Goal: Task Accomplishment & Management: Use online tool/utility

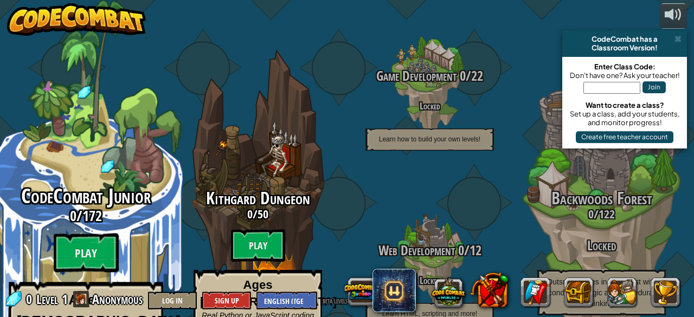
click at [52, 218] on div "CodeCombat Junior 0 / 172 Play Ages [DEMOGRAPHIC_DATA] Blocks or simple text co…" at bounding box center [86, 287] width 206 height 205
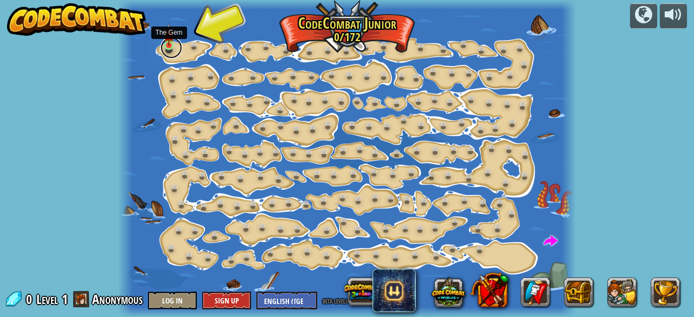
click at [164, 50] on link at bounding box center [171, 48] width 22 height 22
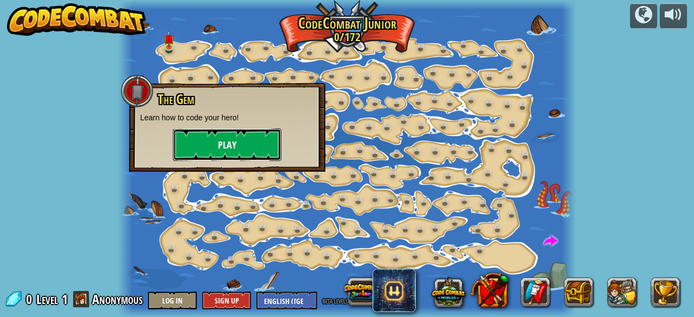
click at [178, 141] on button "Play" at bounding box center [227, 144] width 108 height 33
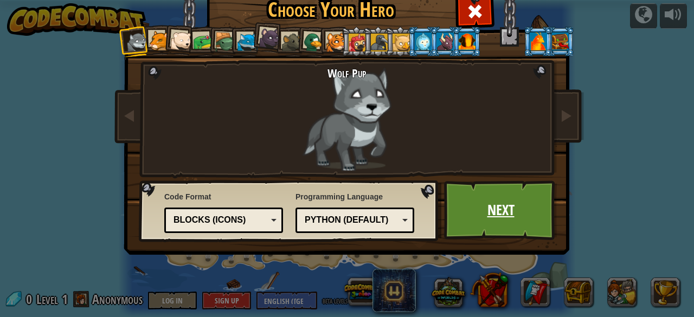
drag, startPoint x: 531, startPoint y: 183, endPoint x: 524, endPoint y: 185, distance: 7.2
click at [524, 185] on link "Next" at bounding box center [500, 211] width 113 height 60
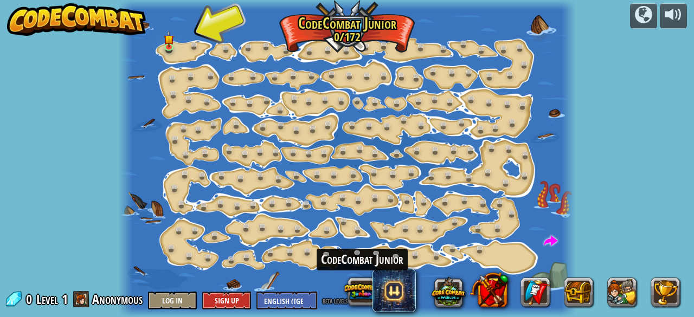
drag, startPoint x: 55, startPoint y: 41, endPoint x: 360, endPoint y: 213, distance: 350.1
click at [360, 239] on div "powered by Step Change (Locked) Change step arguments. Go Smart (Locked) Now we…" at bounding box center [347, 158] width 694 height 317
click at [171, 51] on link at bounding box center [171, 48] width 22 height 22
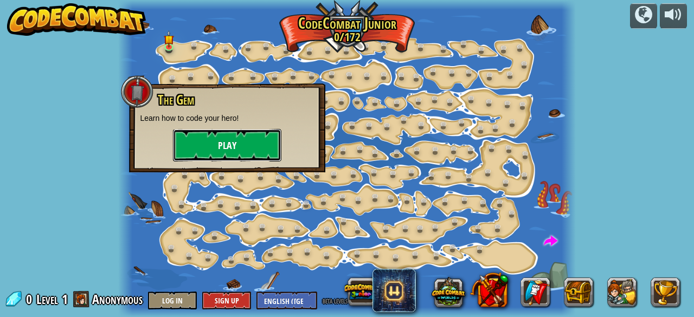
click at [190, 152] on button "Play" at bounding box center [227, 145] width 108 height 33
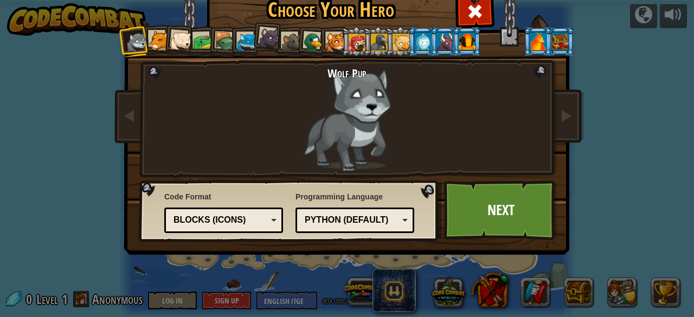
drag, startPoint x: 236, startPoint y: 41, endPoint x: 210, endPoint y: 25, distance: 30.6
click at [210, 27] on ol at bounding box center [347, 27] width 447 height 0
click at [243, 43] on div at bounding box center [247, 43] width 20 height 20
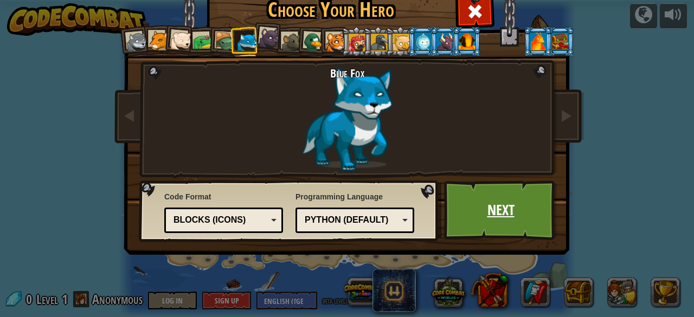
click at [526, 200] on link "Next" at bounding box center [500, 211] width 113 height 60
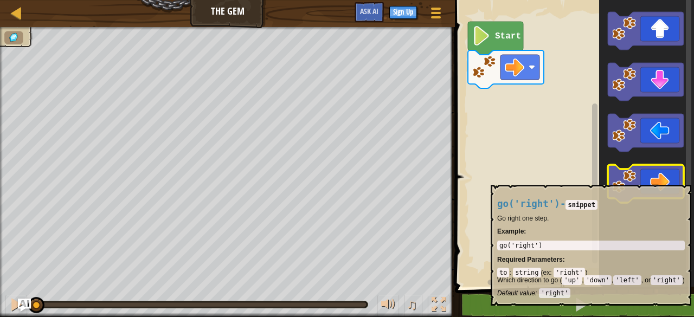
click at [636, 179] on icon "Blockly Workspace" at bounding box center [646, 184] width 76 height 38
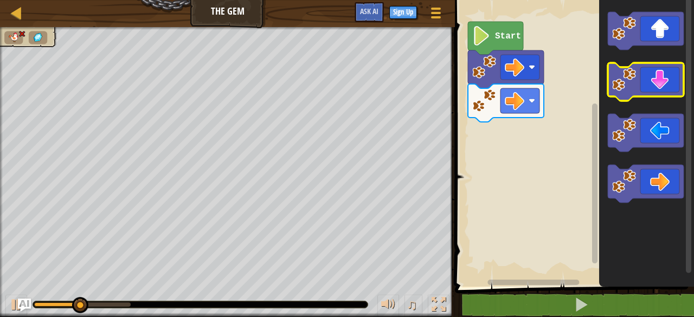
click at [654, 91] on icon "Blockly Workspace" at bounding box center [646, 82] width 76 height 38
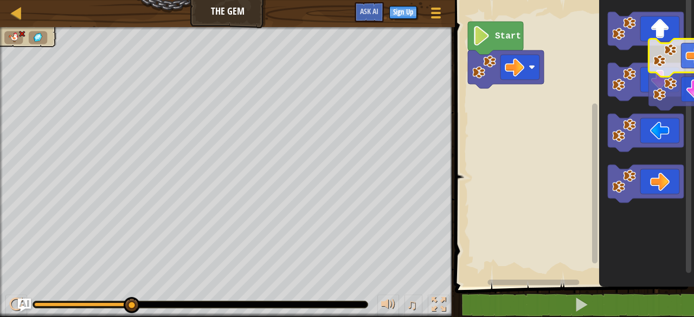
click at [683, 65] on div "Start" at bounding box center [573, 141] width 242 height 292
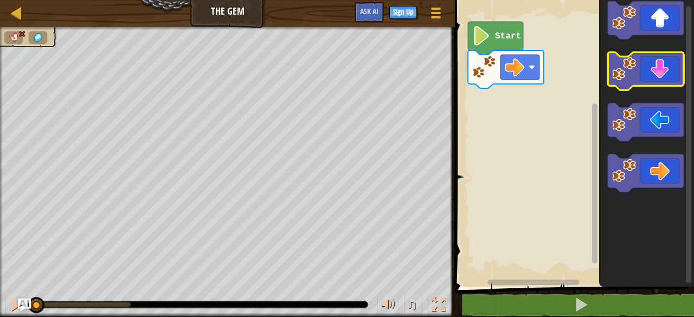
click at [683, 65] on icon "Blockly Workspace" at bounding box center [646, 71] width 76 height 38
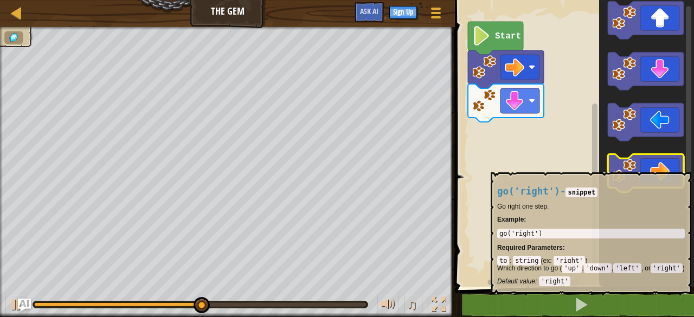
click at [669, 165] on icon "Blockly Workspace" at bounding box center [646, 173] width 76 height 38
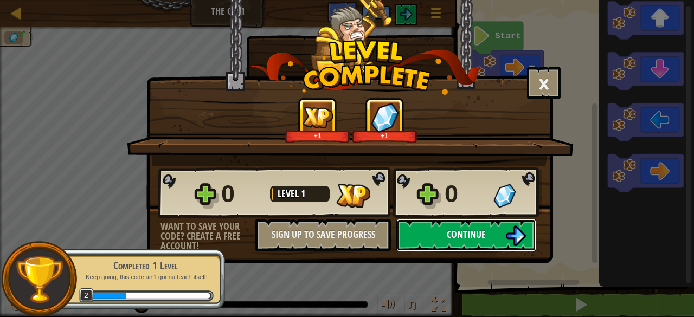
click at [502, 233] on button "Continue" at bounding box center [466, 235] width 140 height 33
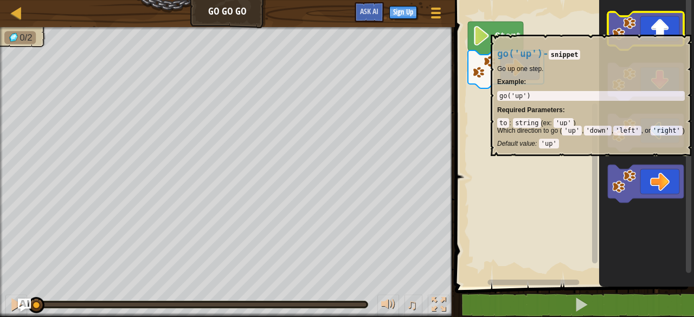
click at [656, 29] on icon "Blockly Workspace" at bounding box center [646, 31] width 76 height 38
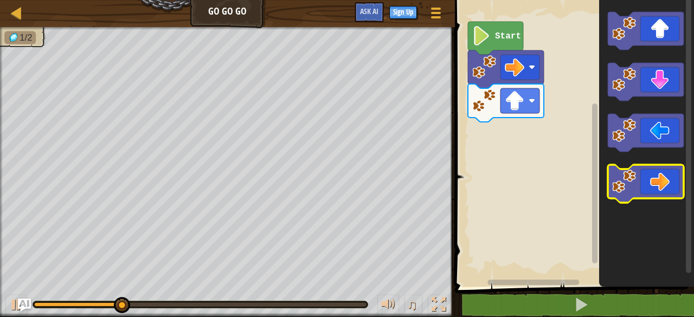
click at [668, 178] on icon "Blockly Workspace" at bounding box center [646, 184] width 76 height 38
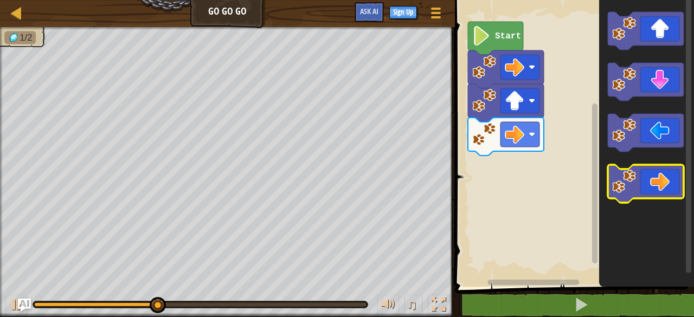
click at [654, 177] on icon "Blockly Workspace" at bounding box center [646, 184] width 76 height 38
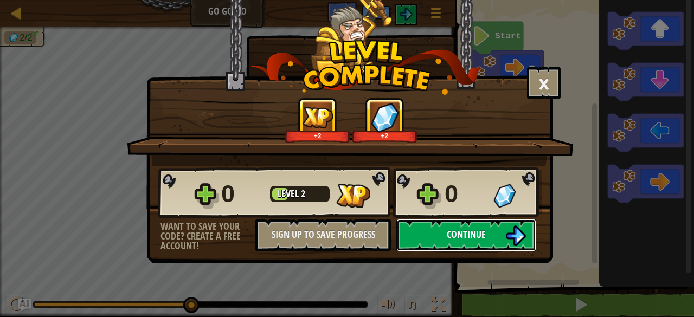
click at [489, 232] on button "Continue" at bounding box center [466, 235] width 140 height 33
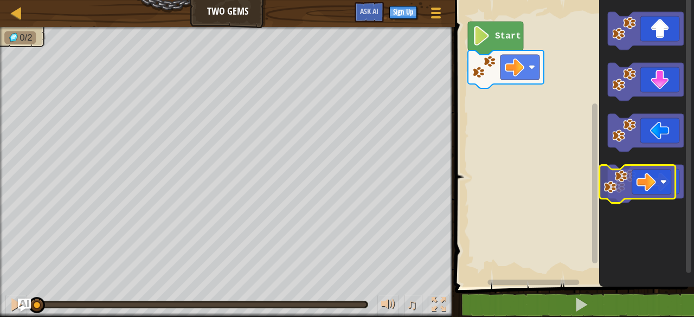
click at [639, 177] on icon "Blockly Workspace" at bounding box center [646, 184] width 76 height 38
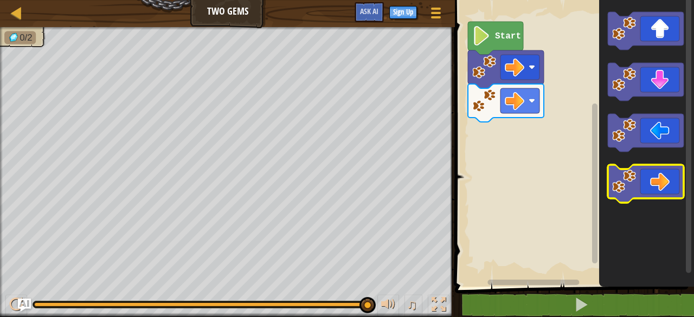
click at [654, 188] on icon "Blockly Workspace" at bounding box center [646, 184] width 76 height 38
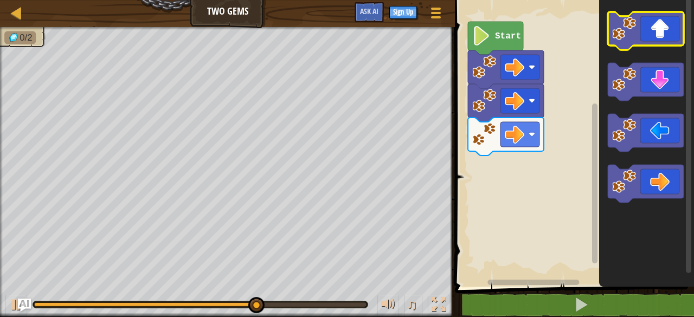
click at [642, 25] on icon "Blockly Workspace" at bounding box center [646, 31] width 76 height 38
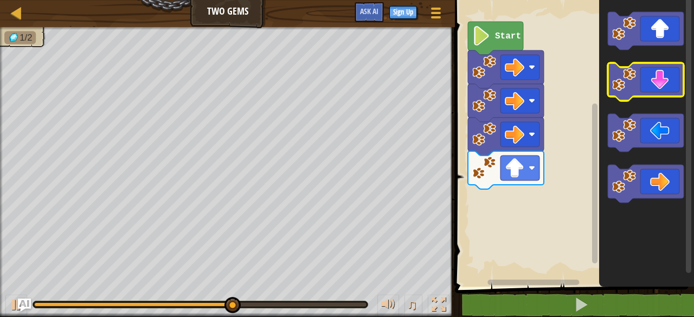
click at [641, 87] on icon "Blockly Workspace" at bounding box center [646, 82] width 76 height 38
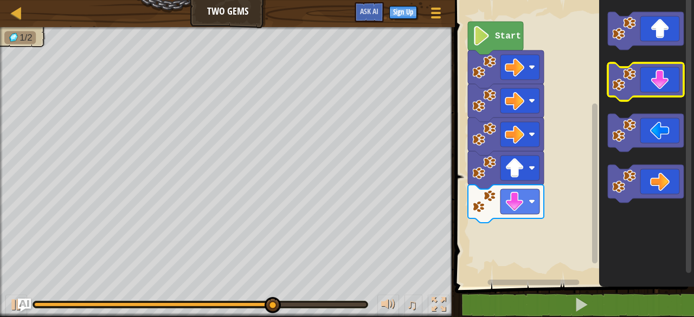
click at [641, 87] on icon "Blockly Workspace" at bounding box center [646, 82] width 76 height 38
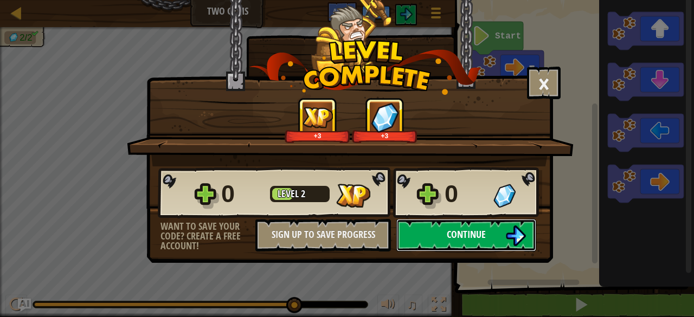
drag, startPoint x: 504, startPoint y: 228, endPoint x: 513, endPoint y: 226, distance: 9.6
click at [513, 226] on button "Continue" at bounding box center [466, 235] width 140 height 33
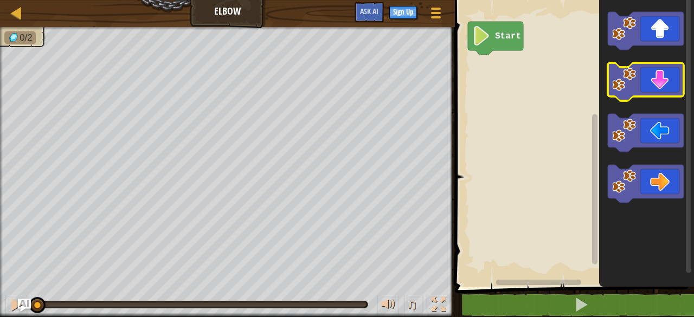
click at [658, 84] on icon "Blockly Workspace" at bounding box center [646, 82] width 76 height 38
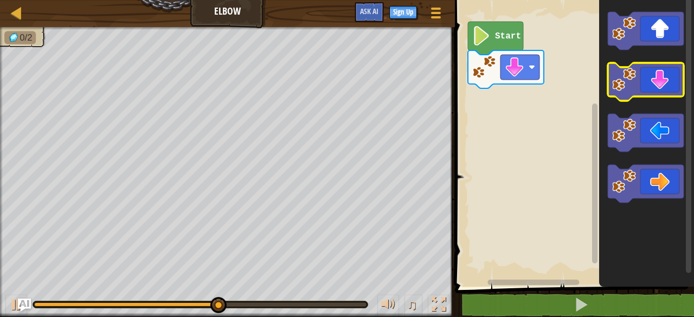
click at [658, 88] on icon "Blockly Workspace" at bounding box center [646, 82] width 76 height 38
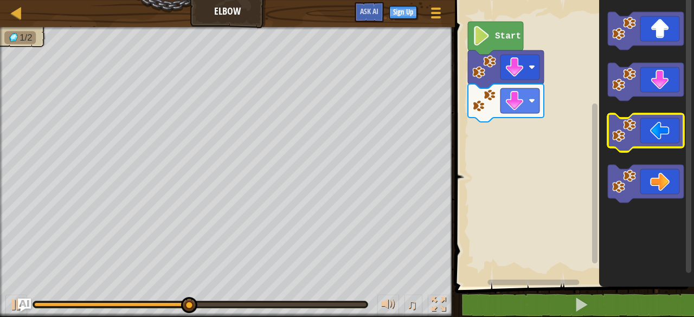
click at [663, 140] on icon "Blockly Workspace" at bounding box center [646, 133] width 76 height 38
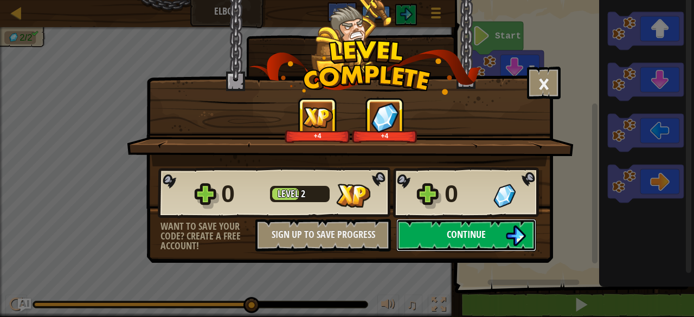
click at [488, 234] on button "Continue" at bounding box center [466, 235] width 140 height 33
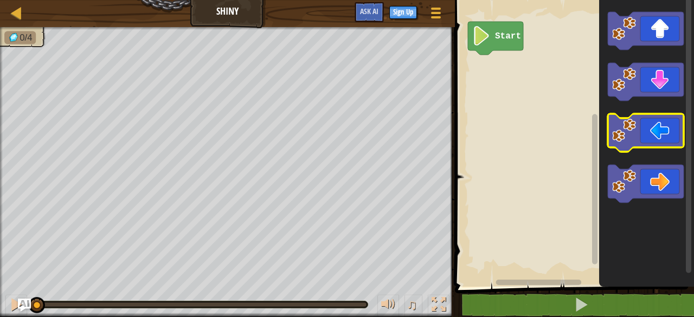
click at [653, 125] on icon "Blockly Workspace" at bounding box center [646, 133] width 76 height 38
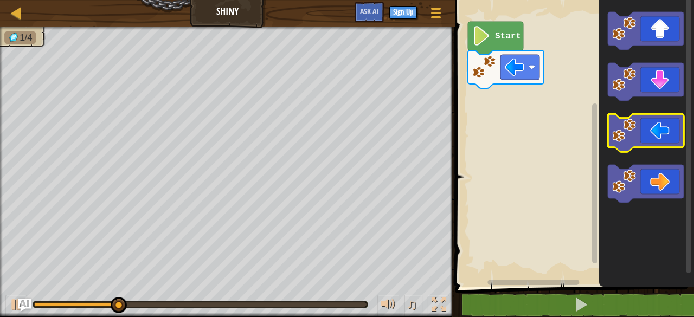
click at [653, 125] on icon "Blockly Workspace" at bounding box center [646, 133] width 76 height 38
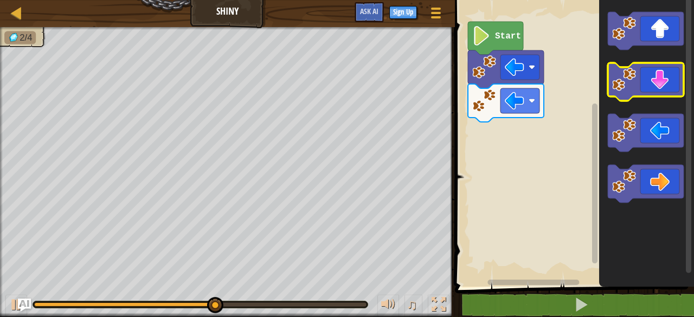
click at [658, 85] on icon "Blockly Workspace" at bounding box center [646, 82] width 76 height 38
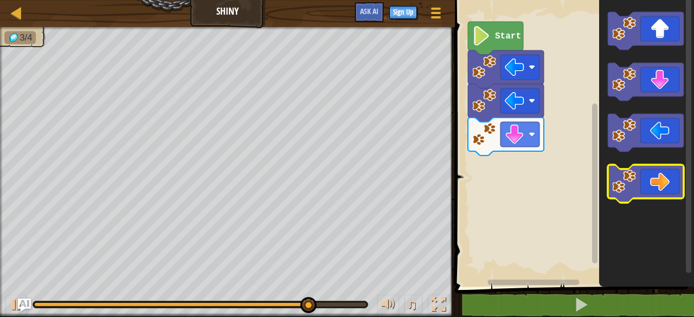
click at [661, 181] on icon "Blockly Workspace" at bounding box center [646, 184] width 76 height 38
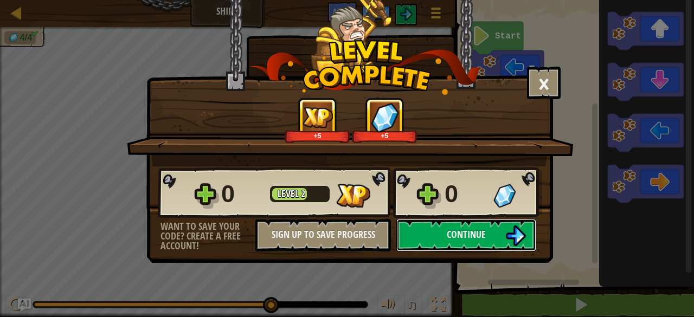
drag, startPoint x: 526, startPoint y: 245, endPoint x: 550, endPoint y: 244, distance: 23.9
click at [550, 244] on div "0 Level 2 0 Want to save your code? Create a free account! Sign Up to Save Prog…" at bounding box center [350, 208] width 406 height 85
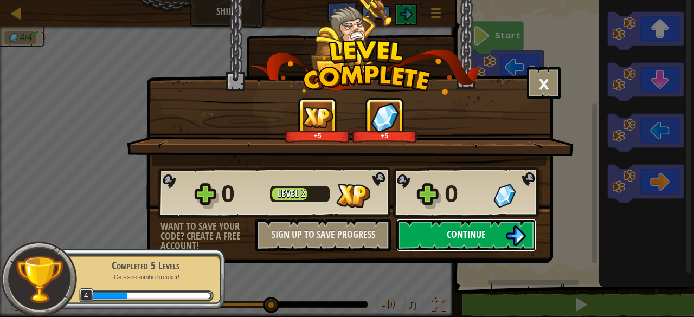
click at [453, 230] on span "Continue" at bounding box center [466, 235] width 39 height 14
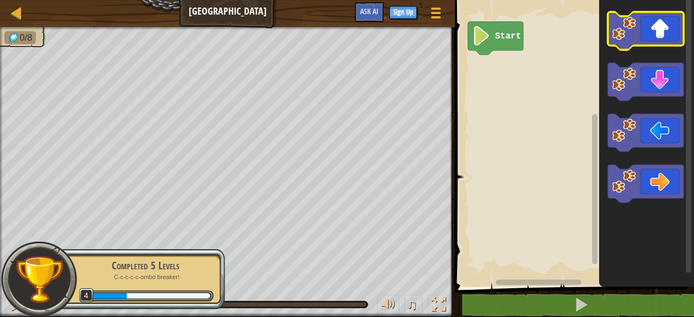
click at [663, 28] on icon "Blockly Workspace" at bounding box center [646, 31] width 76 height 38
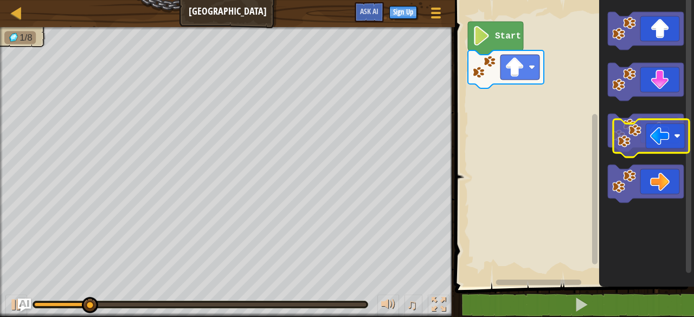
click at [652, 128] on icon "Blockly Workspace" at bounding box center [646, 133] width 76 height 38
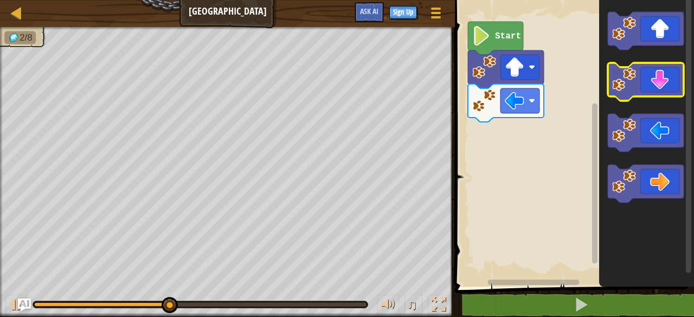
click at [667, 86] on icon "Blockly Workspace" at bounding box center [646, 82] width 76 height 38
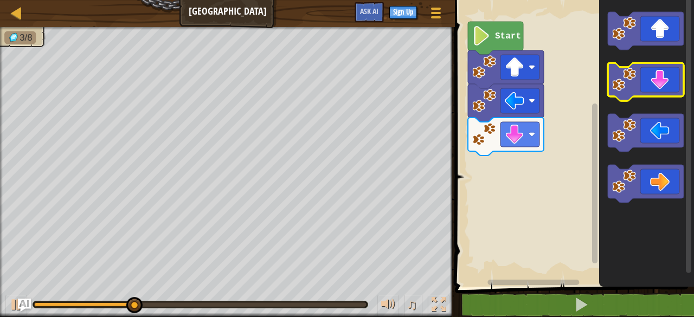
click at [667, 86] on icon "Blockly Workspace" at bounding box center [646, 82] width 76 height 38
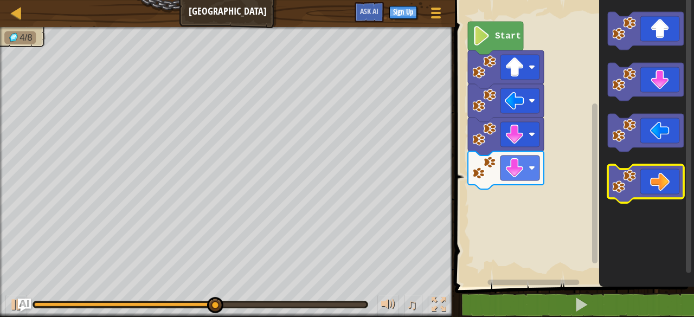
click at [653, 171] on icon "Blockly Workspace" at bounding box center [646, 184] width 76 height 38
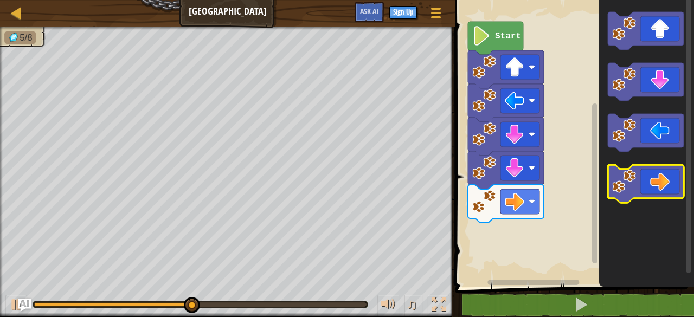
click at [653, 171] on icon "Blockly Workspace" at bounding box center [646, 184] width 76 height 38
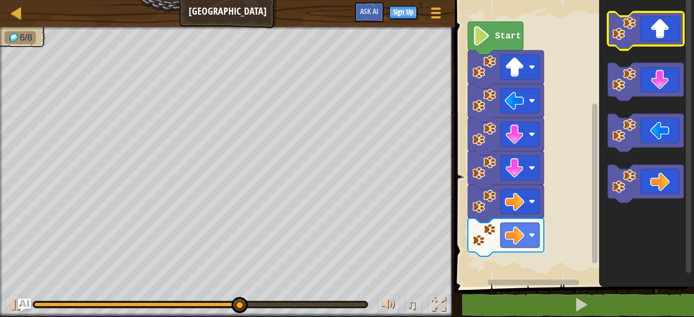
click at [670, 17] on icon "Blockly Workspace" at bounding box center [646, 31] width 76 height 38
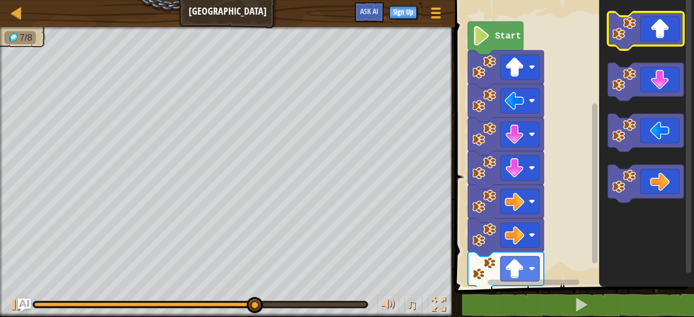
click at [666, 39] on icon "Blockly Workspace" at bounding box center [646, 31] width 76 height 38
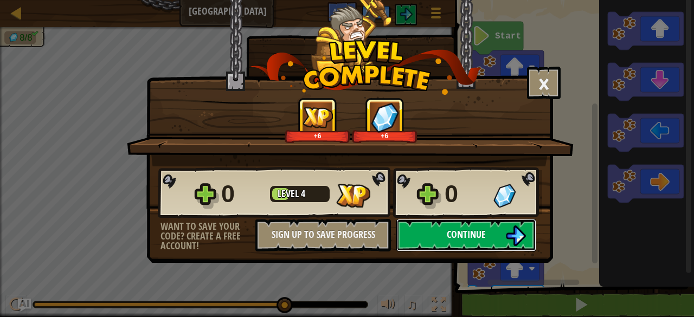
click at [530, 229] on button "Continue" at bounding box center [466, 235] width 140 height 33
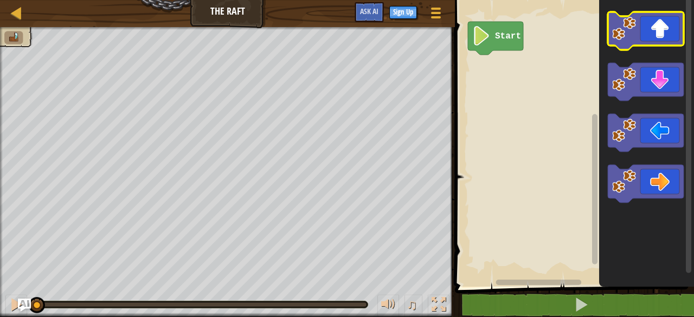
click at [650, 38] on icon "Blockly Workspace" at bounding box center [646, 31] width 76 height 38
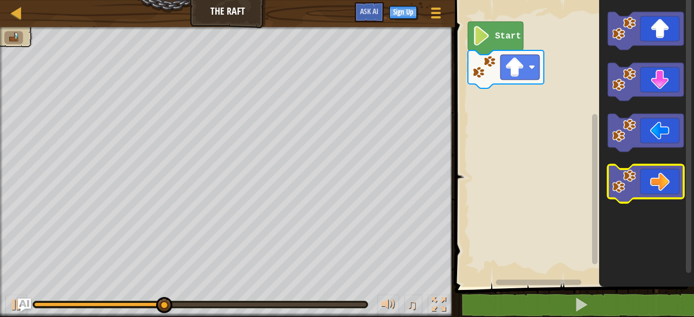
click at [636, 186] on icon "Blockly Workspace" at bounding box center [646, 184] width 76 height 38
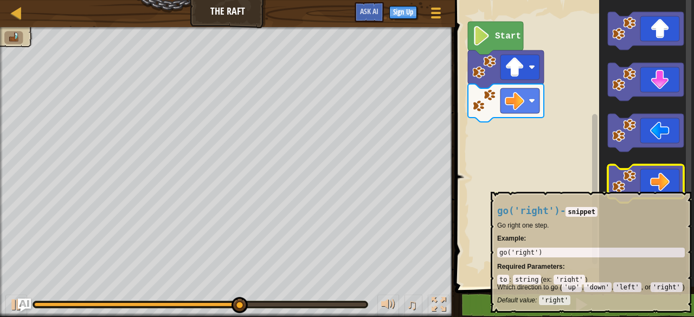
click at [637, 186] on icon "Blockly Workspace" at bounding box center [646, 184] width 76 height 38
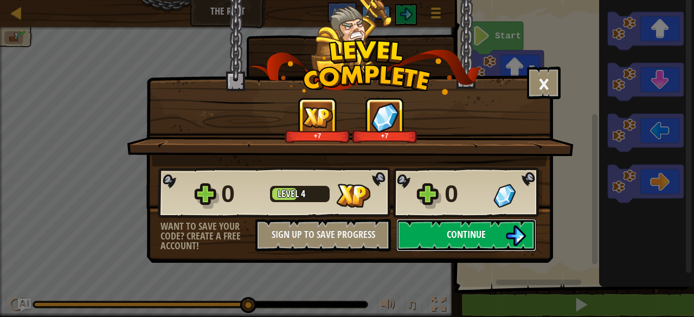
click at [497, 239] on button "Continue" at bounding box center [466, 235] width 140 height 33
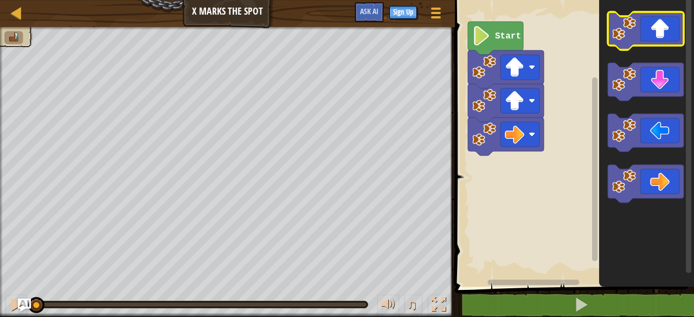
click at [642, 23] on icon "Blockly Workspace" at bounding box center [646, 31] width 76 height 38
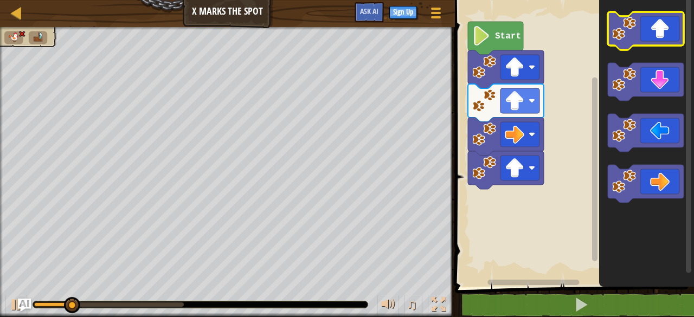
click at [642, 23] on icon "Blockly Workspace" at bounding box center [646, 31] width 76 height 38
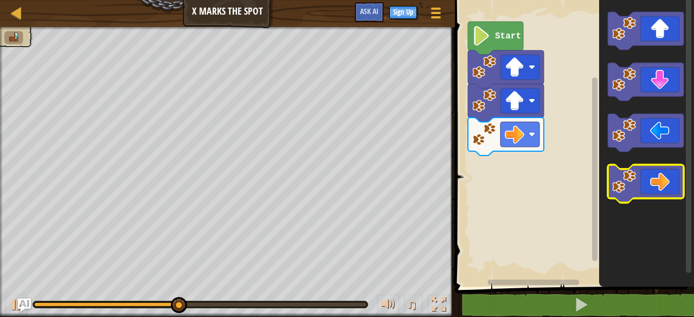
click at [624, 200] on icon "Blockly Workspace" at bounding box center [646, 184] width 76 height 38
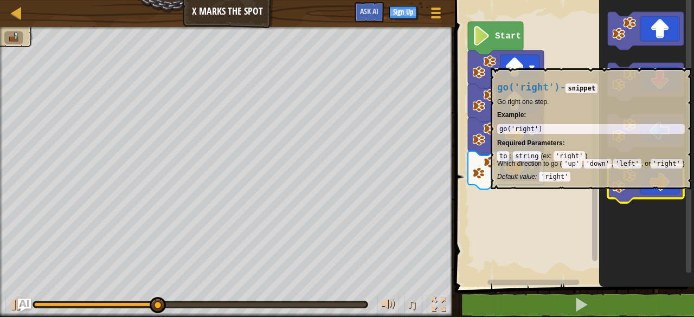
click at [629, 196] on icon "Blockly Workspace" at bounding box center [646, 184] width 76 height 38
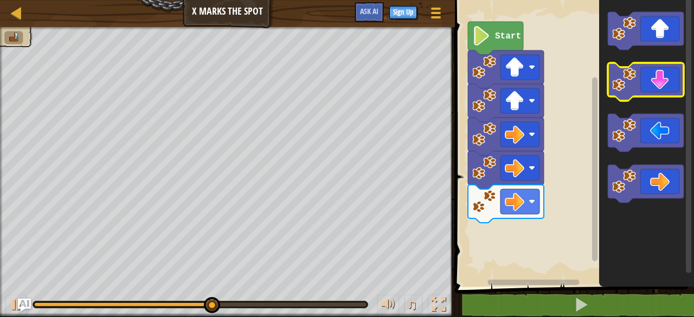
click at [673, 67] on icon "Blockly Workspace" at bounding box center [646, 82] width 76 height 38
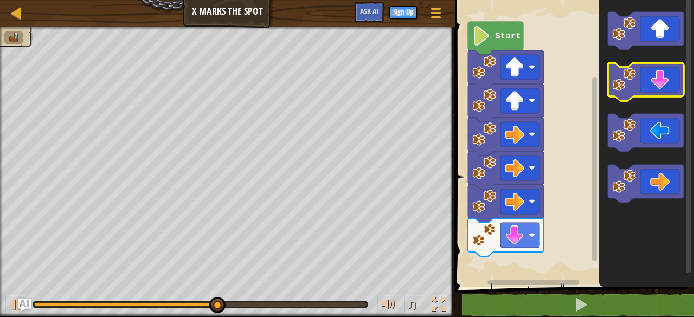
click at [673, 67] on icon "Blockly Workspace" at bounding box center [646, 82] width 76 height 38
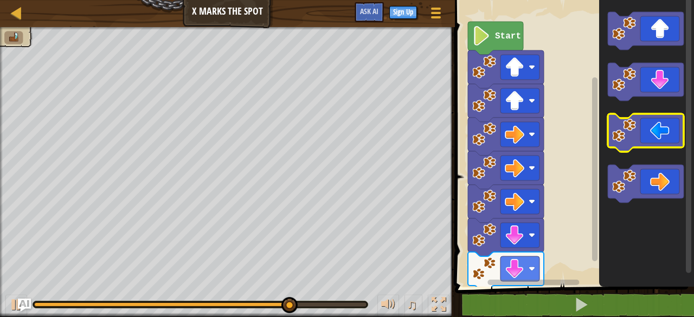
click at [645, 140] on icon "Blockly Workspace" at bounding box center [646, 133] width 76 height 38
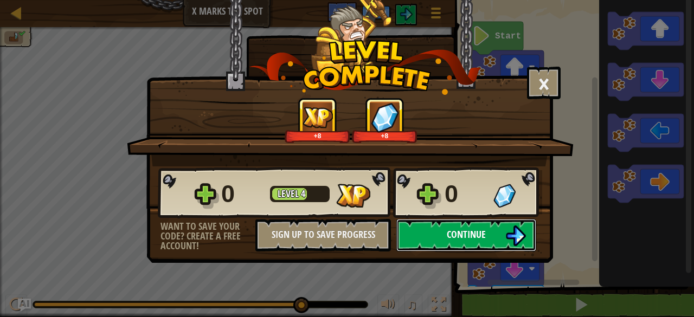
click at [450, 224] on button "Continue" at bounding box center [466, 235] width 140 height 33
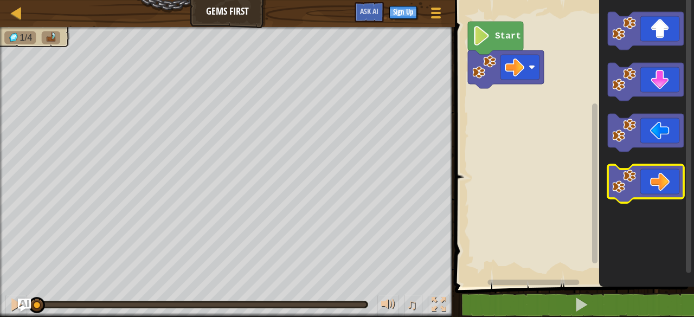
click at [620, 186] on image "Blockly Workspace" at bounding box center [624, 182] width 24 height 24
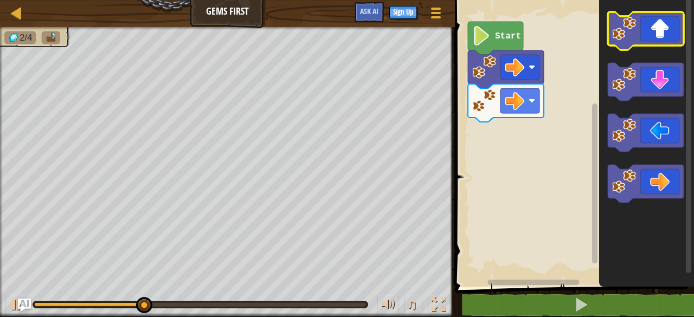
click at [659, 40] on icon "Blockly Workspace" at bounding box center [646, 31] width 76 height 38
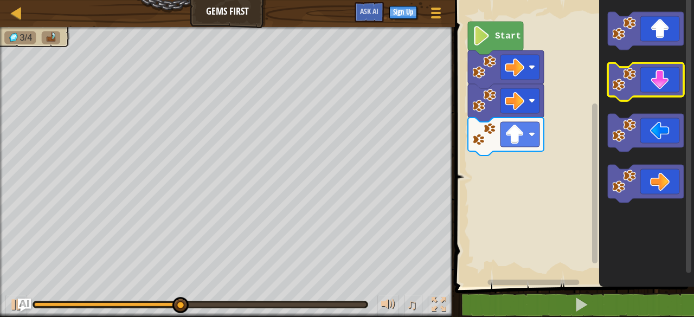
click at [665, 91] on icon "Blockly Workspace" at bounding box center [646, 82] width 76 height 38
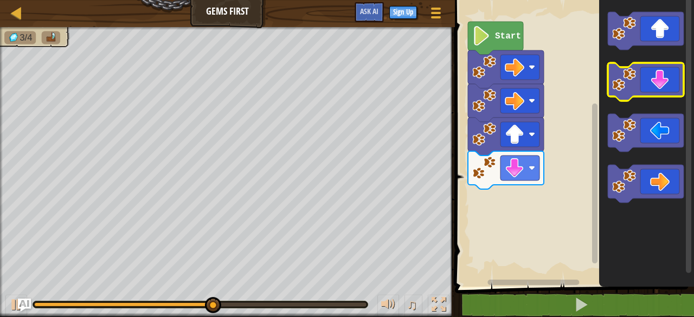
click at [665, 92] on icon "Blockly Workspace" at bounding box center [646, 82] width 76 height 38
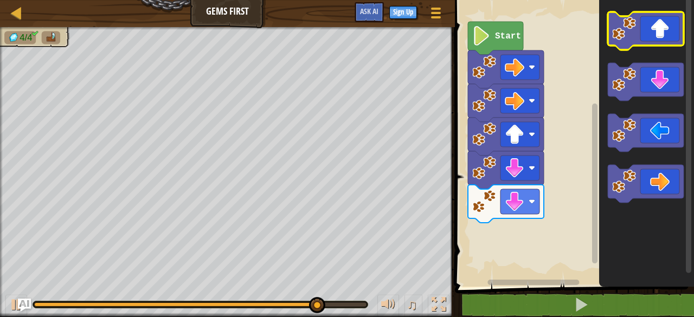
click at [664, 44] on icon "Blockly Workspace" at bounding box center [646, 31] width 76 height 38
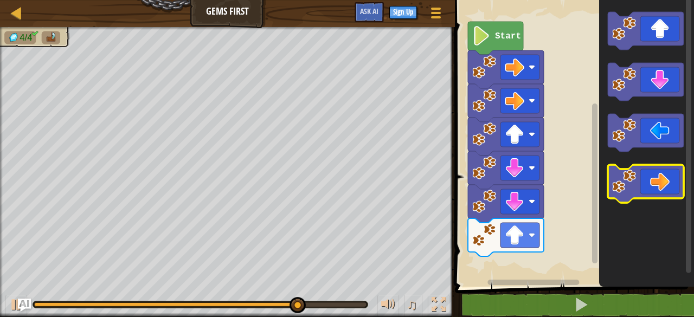
click at [680, 185] on icon "Blockly Workspace" at bounding box center [646, 184] width 76 height 38
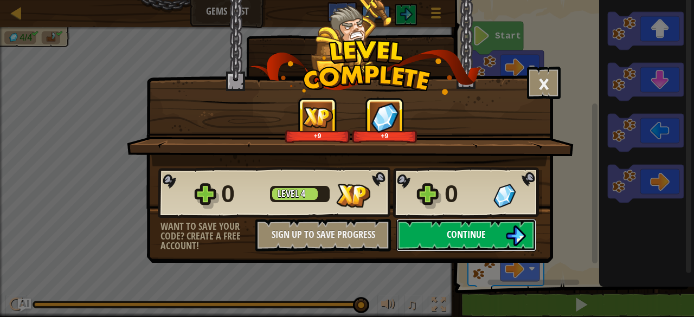
click at [450, 238] on span "Continue" at bounding box center [466, 235] width 39 height 14
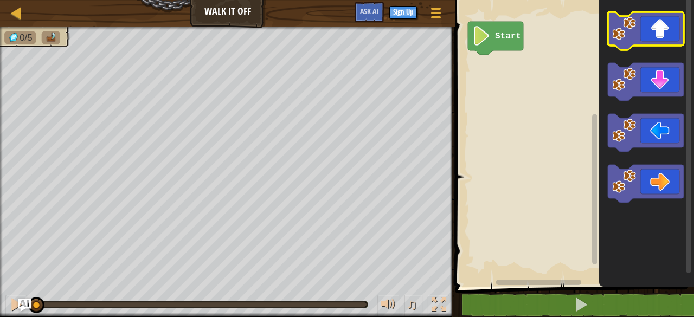
click at [635, 14] on icon "Blockly Workspace" at bounding box center [646, 31] width 76 height 38
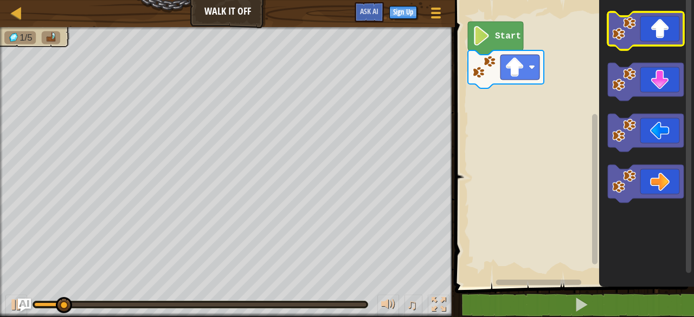
click at [643, 37] on icon "Blockly Workspace" at bounding box center [646, 31] width 76 height 38
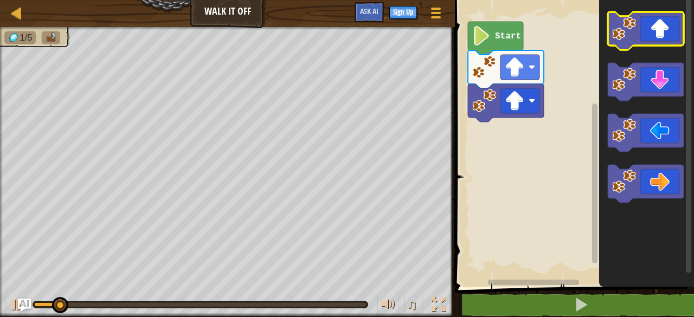
click at [643, 37] on icon "Blockly Workspace" at bounding box center [646, 31] width 76 height 38
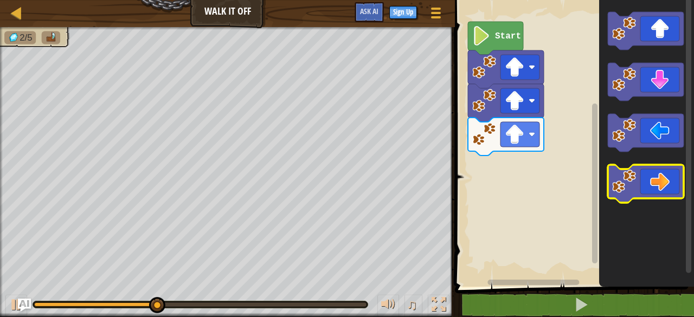
click at [655, 179] on icon "Blockly Workspace" at bounding box center [646, 184] width 76 height 38
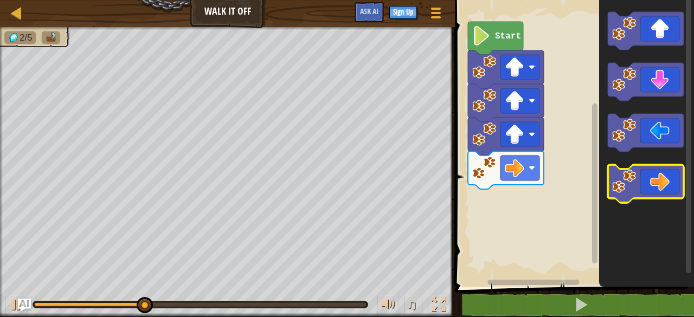
click at [655, 179] on icon "Blockly Workspace" at bounding box center [646, 184] width 76 height 38
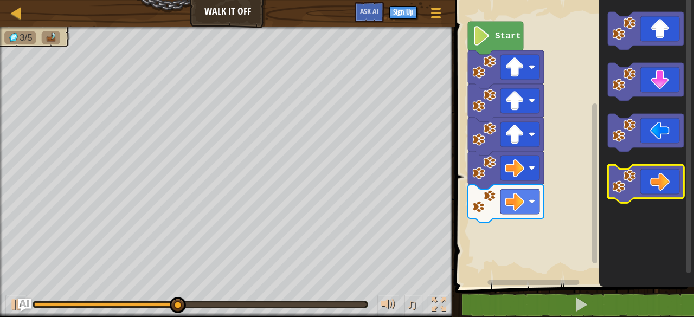
click at [655, 179] on icon "Blockly Workspace" at bounding box center [646, 184] width 76 height 38
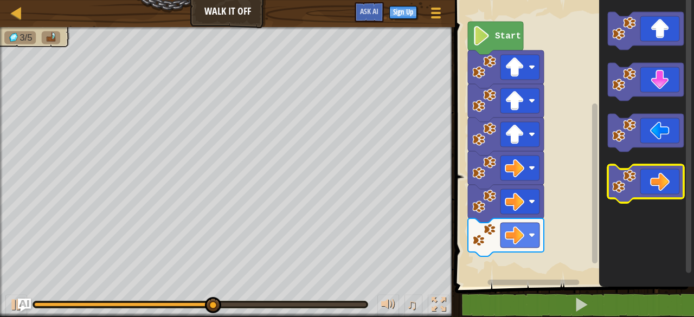
click at [655, 179] on icon "Blockly Workspace" at bounding box center [646, 184] width 76 height 38
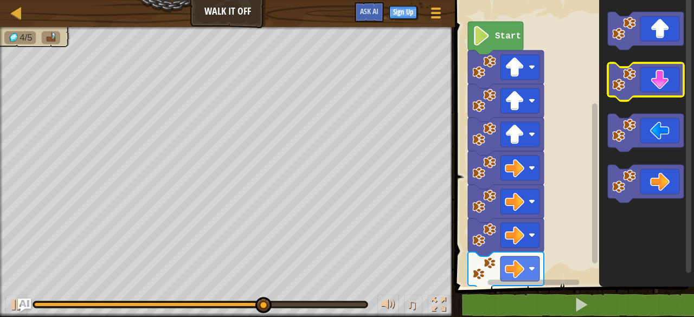
click at [667, 86] on icon "Blockly Workspace" at bounding box center [646, 82] width 76 height 38
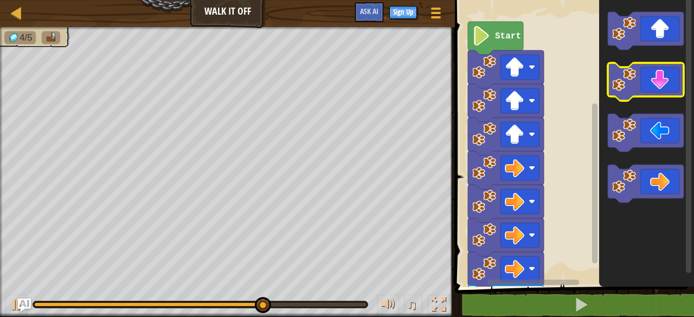
click at [667, 86] on icon "Blockly Workspace" at bounding box center [646, 82] width 76 height 38
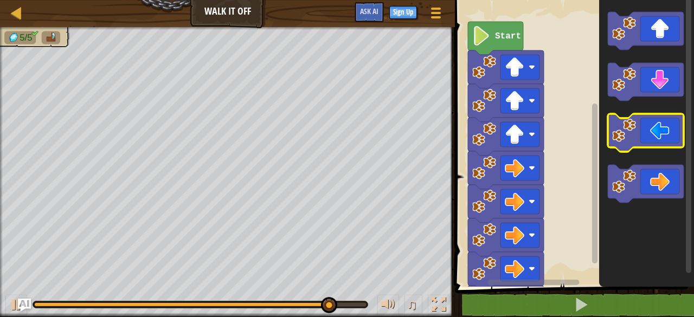
click at [657, 150] on rect "Blockly Workspace" at bounding box center [646, 133] width 76 height 38
click at [656, 142] on icon "Blockly Workspace" at bounding box center [646, 133] width 76 height 38
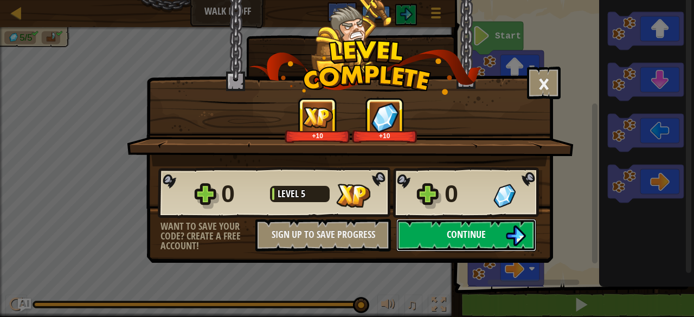
click at [535, 233] on button "Continue" at bounding box center [466, 235] width 140 height 33
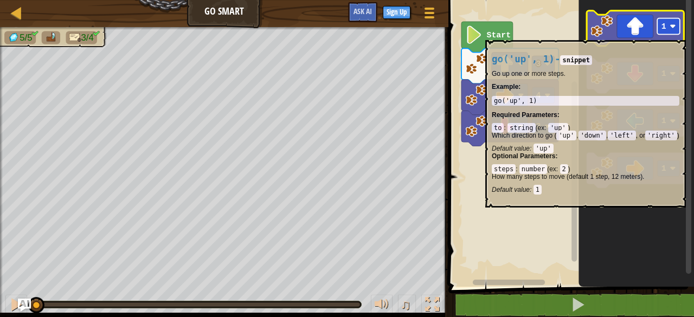
click at [665, 35] on rect "Blockly Workspace" at bounding box center [669, 26] width 23 height 16
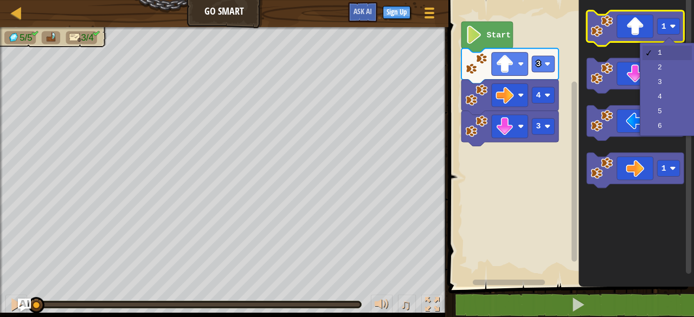
click at [638, 31] on icon "Blockly Workspace" at bounding box center [635, 28] width 97 height 35
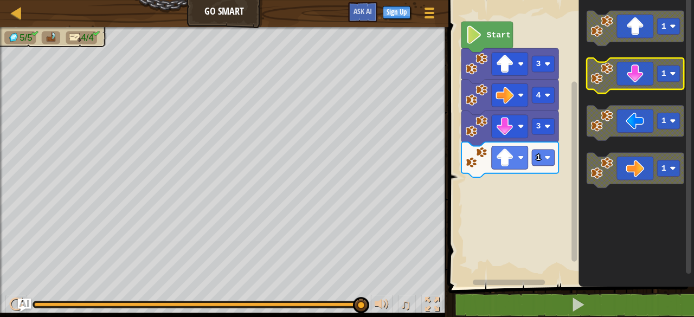
click at [640, 83] on icon "Blockly Workspace" at bounding box center [635, 75] width 97 height 35
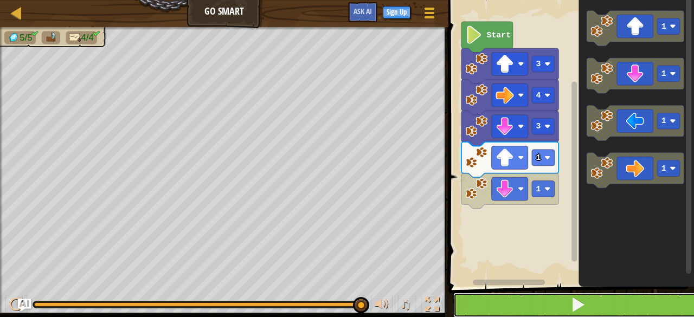
click at [484, 301] on button at bounding box center [577, 305] width 249 height 25
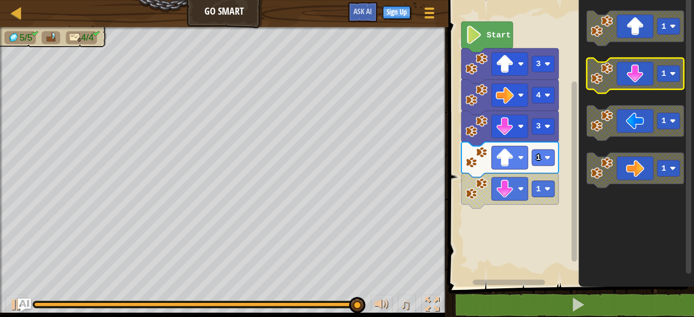
click at [620, 84] on icon "Blockly Workspace" at bounding box center [635, 75] width 97 height 35
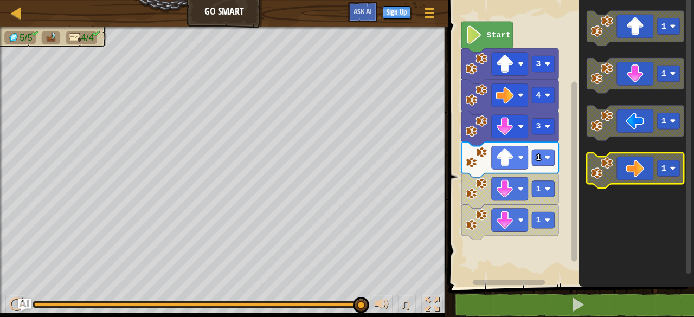
click at [637, 164] on icon "Blockly Workspace" at bounding box center [635, 170] width 97 height 35
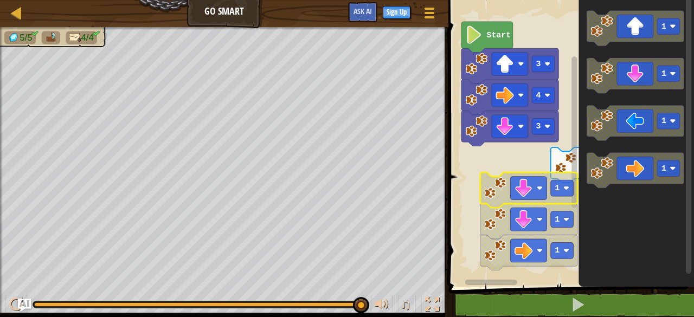
click at [484, 196] on image "Blockly Workspace" at bounding box center [495, 188] width 22 height 22
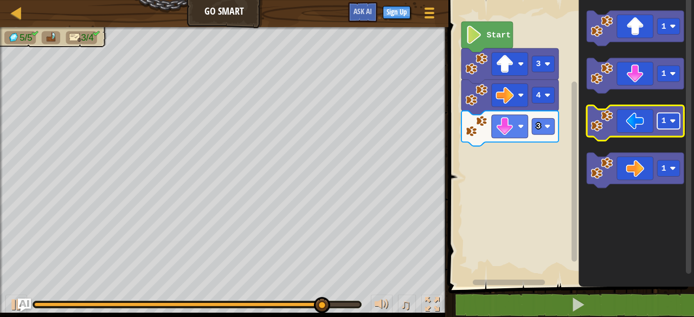
click at [672, 119] on image "Blockly Workspace" at bounding box center [673, 121] width 6 height 6
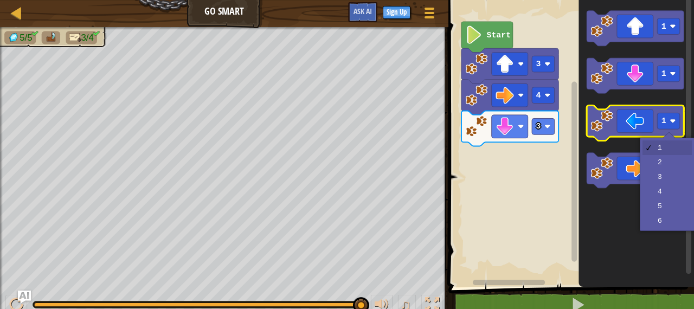
click at [615, 118] on icon "Blockly Workspace" at bounding box center [635, 122] width 97 height 35
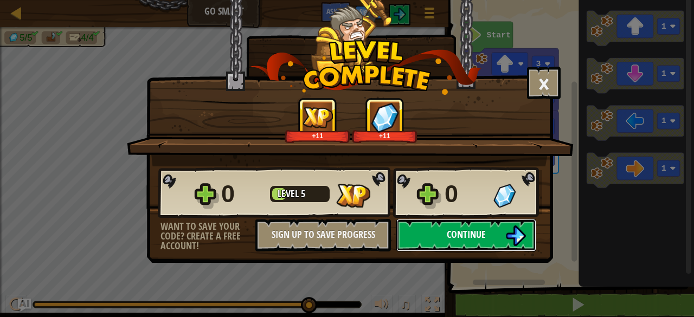
click at [453, 231] on span "Continue" at bounding box center [466, 235] width 39 height 14
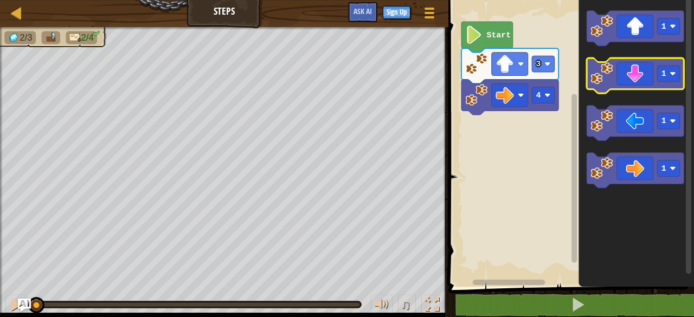
click at [629, 79] on icon "Blockly Workspace" at bounding box center [635, 75] width 97 height 35
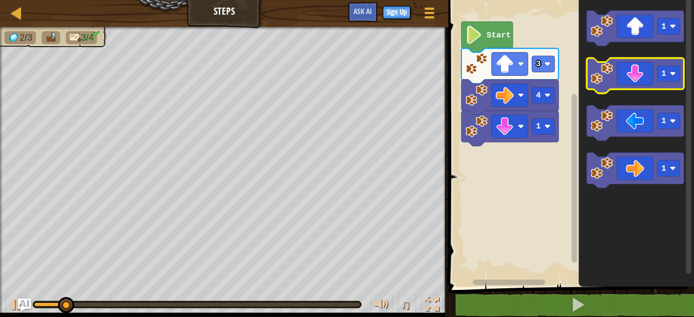
click at [629, 79] on icon "Blockly Workspace" at bounding box center [635, 75] width 97 height 35
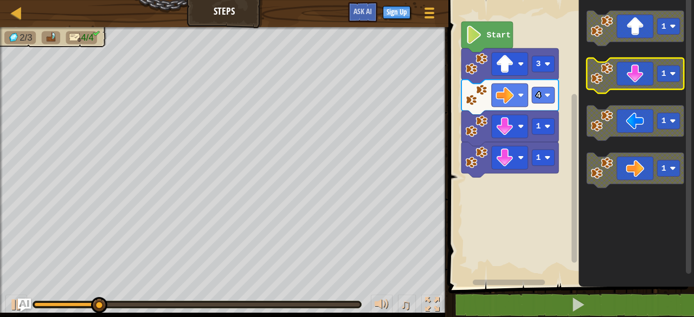
click at [629, 79] on icon "Blockly Workspace" at bounding box center [635, 75] width 97 height 35
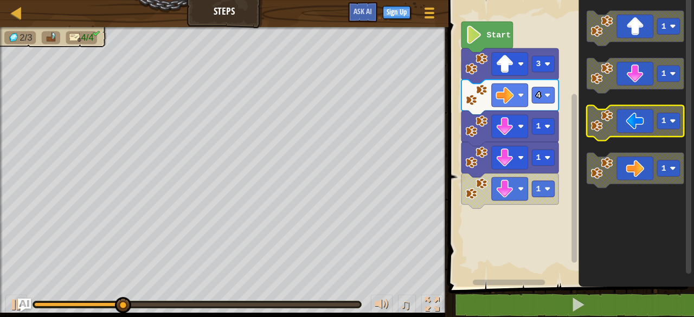
click at [627, 119] on icon "Blockly Workspace" at bounding box center [635, 122] width 97 height 35
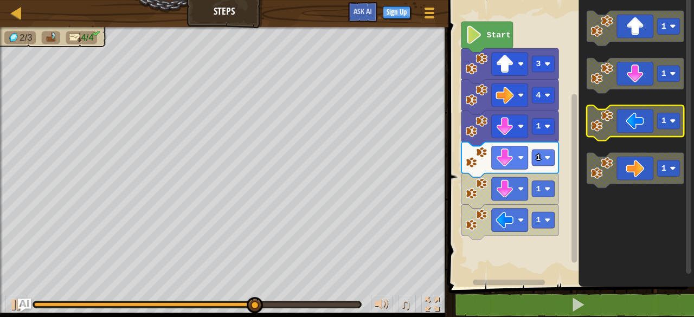
click at [627, 119] on icon "Blockly Workspace" at bounding box center [635, 122] width 97 height 35
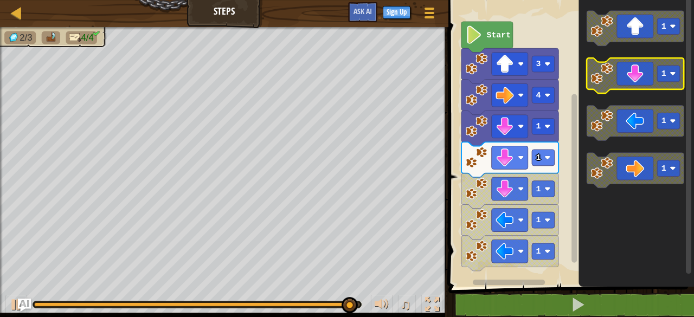
click at [639, 78] on icon "Blockly Workspace" at bounding box center [635, 75] width 97 height 35
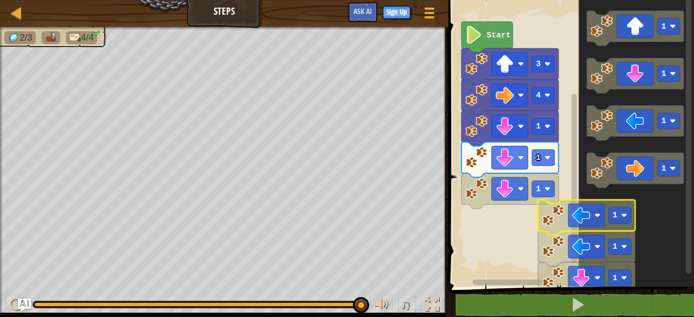
click at [619, 198] on icon "Blockly Workspace" at bounding box center [636, 141] width 115 height 292
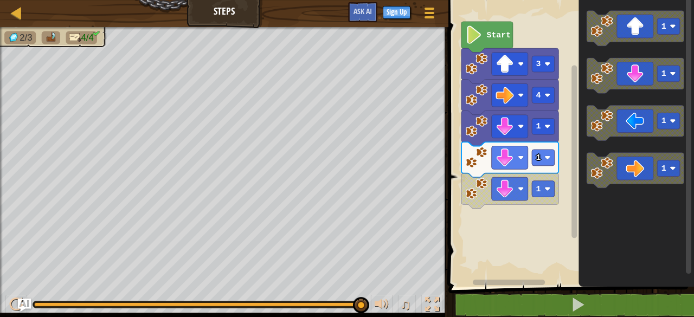
click at [620, 198] on icon "Blockly Workspace" at bounding box center [636, 141] width 115 height 292
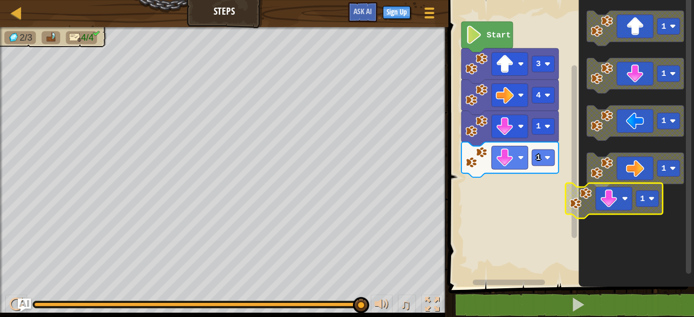
click at [589, 196] on icon "Blockly Workspace" at bounding box center [636, 141] width 115 height 292
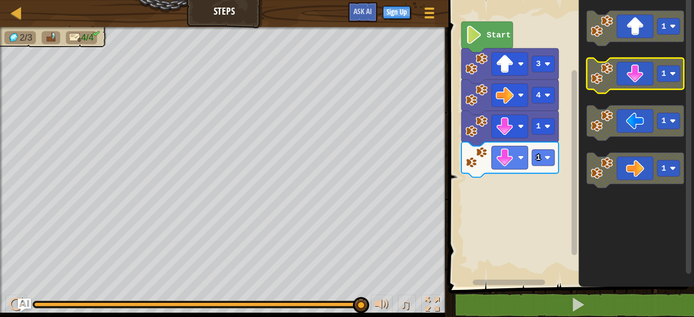
click at [613, 73] on image "Blockly Workspace" at bounding box center [602, 73] width 22 height 22
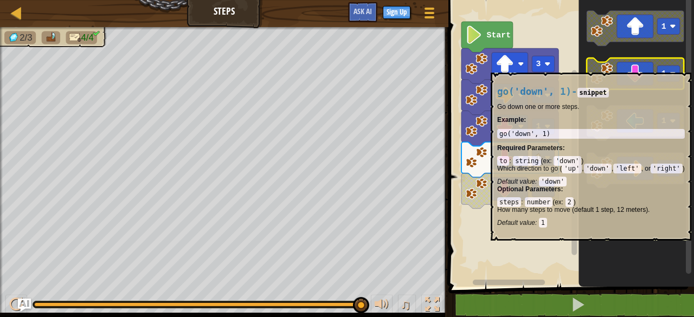
click at [631, 67] on icon "Blockly Workspace" at bounding box center [635, 75] width 97 height 35
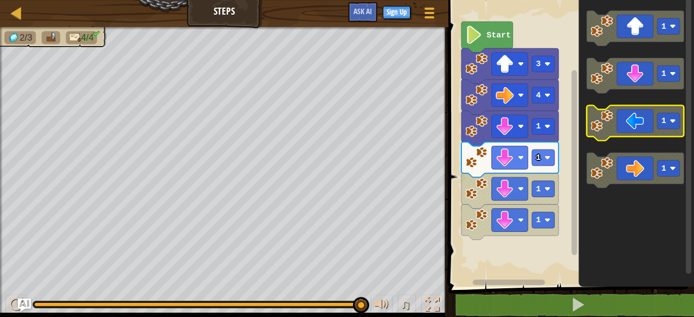
click at [628, 126] on icon "Blockly Workspace" at bounding box center [635, 122] width 97 height 35
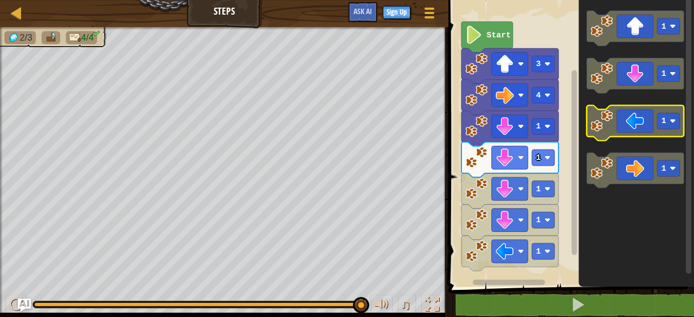
click at [628, 126] on icon "Blockly Workspace" at bounding box center [635, 122] width 97 height 35
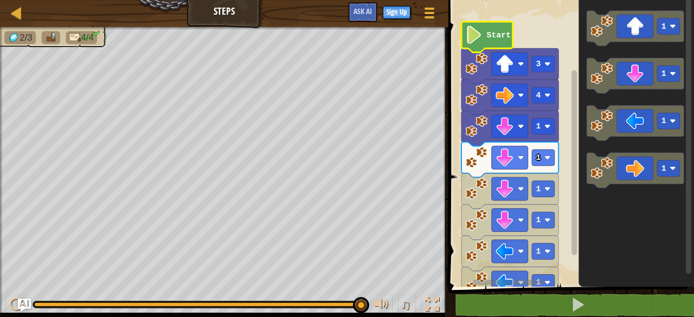
click at [510, 29] on icon "Blockly Workspace" at bounding box center [487, 37] width 52 height 31
click at [509, 29] on icon "Blockly Workspace" at bounding box center [487, 37] width 52 height 31
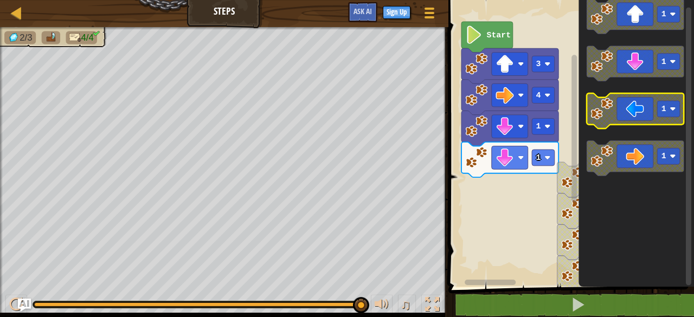
click at [680, 66] on icon "1 1 1 1" at bounding box center [636, 141] width 115 height 292
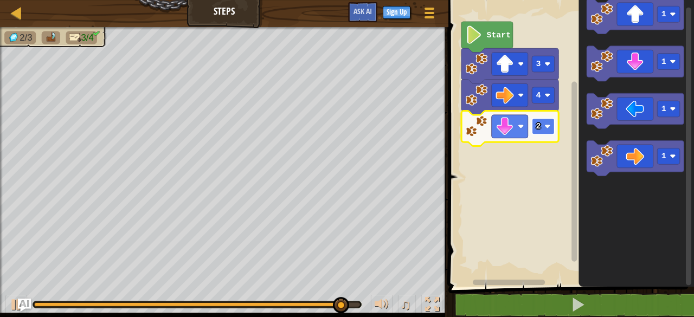
click at [543, 126] on rect "Blockly Workspace" at bounding box center [543, 126] width 23 height 16
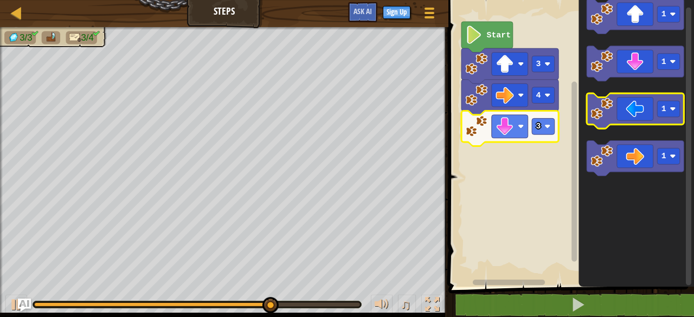
click at [624, 122] on icon "Blockly Workspace" at bounding box center [635, 110] width 97 height 35
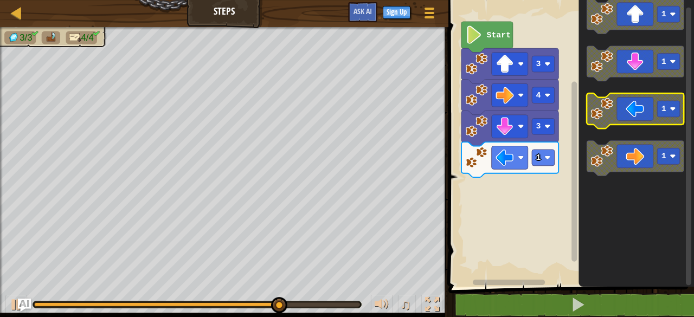
click at [610, 121] on icon "Blockly Workspace" at bounding box center [635, 110] width 97 height 35
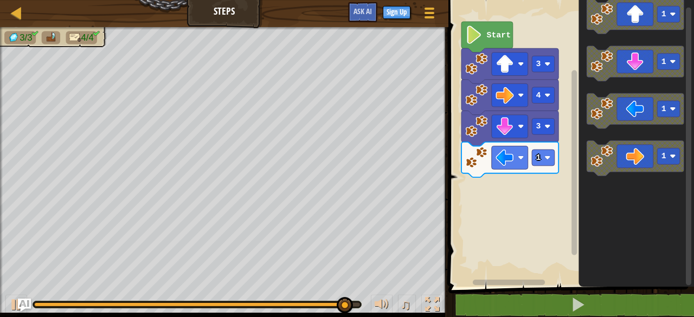
click at [673, 248] on icon "Blockly Workspace" at bounding box center [636, 141] width 115 height 292
click at [547, 158] on image "Blockly Workspace" at bounding box center [548, 158] width 6 height 6
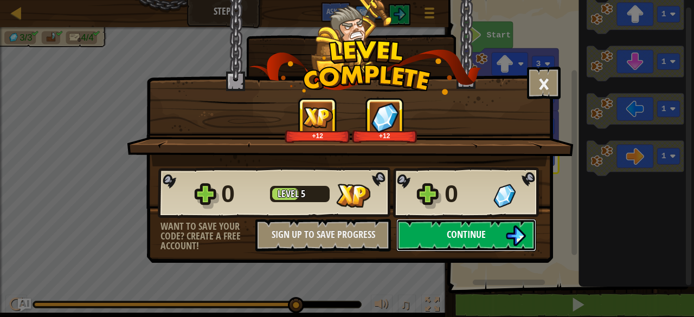
click at [500, 221] on button "Continue" at bounding box center [466, 235] width 140 height 33
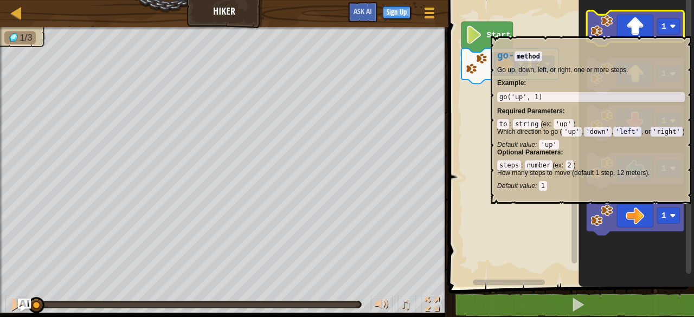
click at [602, 31] on image "Blockly Workspace" at bounding box center [602, 26] width 22 height 22
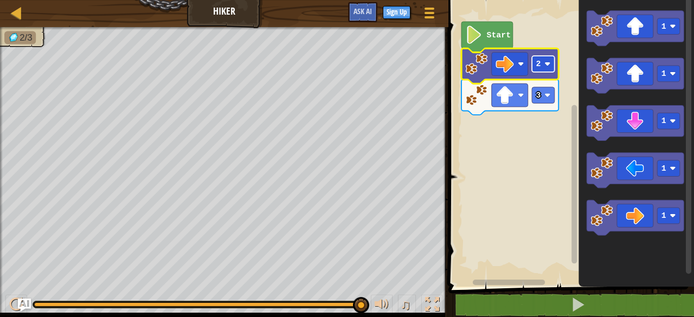
click at [536, 65] on rect "Blockly Workspace" at bounding box center [543, 64] width 23 height 16
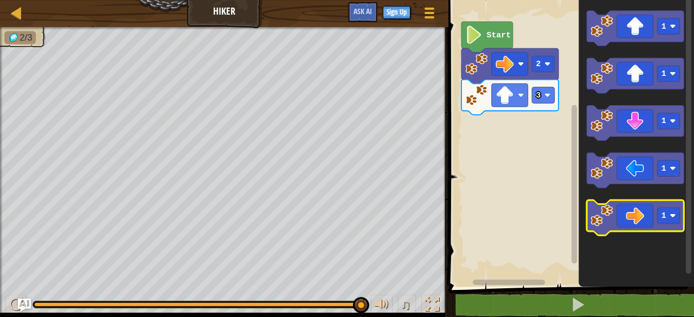
click at [617, 208] on icon "Blockly Workspace" at bounding box center [635, 217] width 97 height 35
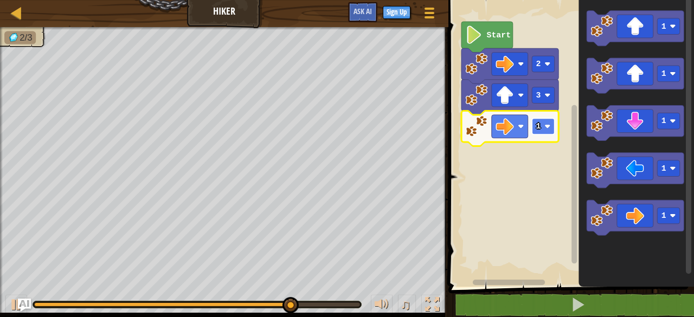
click at [539, 133] on rect "Blockly Workspace" at bounding box center [543, 126] width 23 height 16
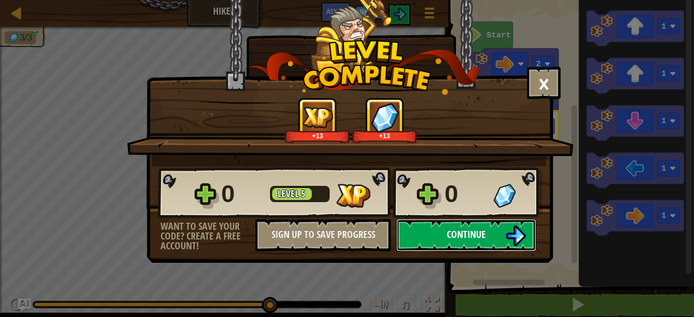
click at [497, 226] on button "Continue" at bounding box center [466, 235] width 140 height 33
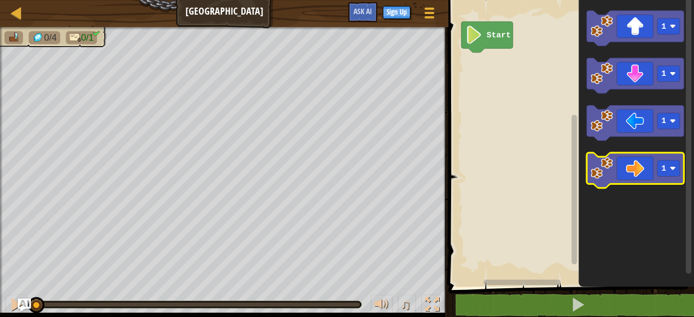
click at [593, 183] on icon "Blockly Workspace" at bounding box center [635, 170] width 97 height 35
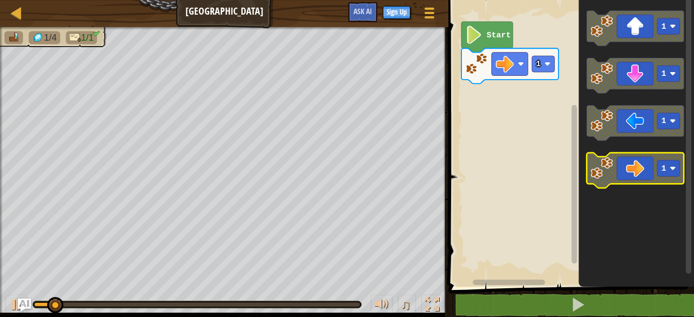
click at [593, 183] on icon "Blockly Workspace" at bounding box center [635, 170] width 97 height 35
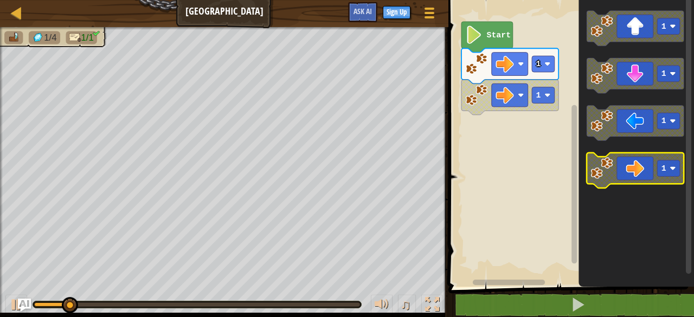
click at [593, 183] on icon "Blockly Workspace" at bounding box center [635, 170] width 97 height 35
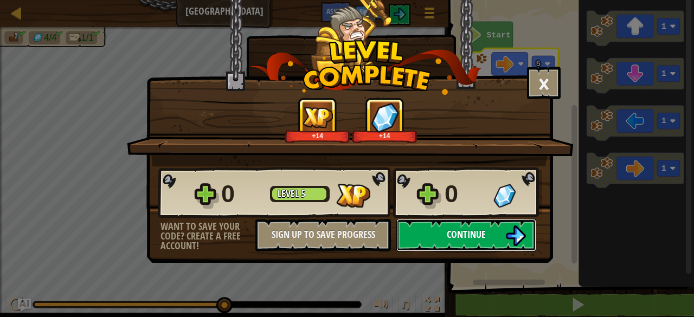
click at [526, 226] on img at bounding box center [515, 236] width 21 height 21
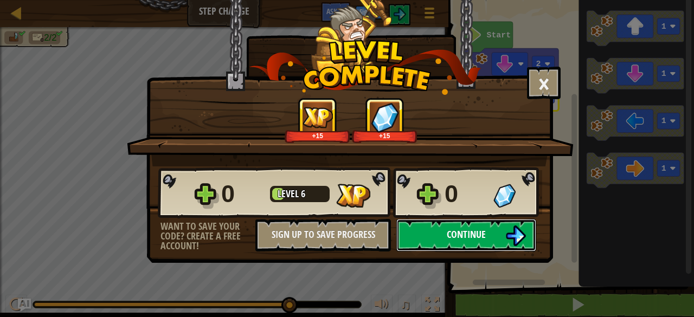
click at [461, 236] on span "Continue" at bounding box center [466, 235] width 39 height 14
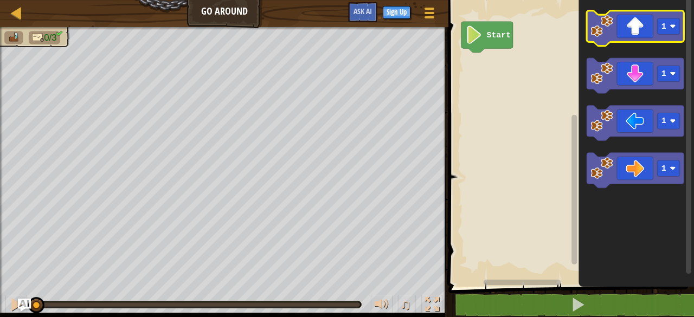
click at [587, 38] on icon "Blockly Workspace" at bounding box center [635, 28] width 97 height 35
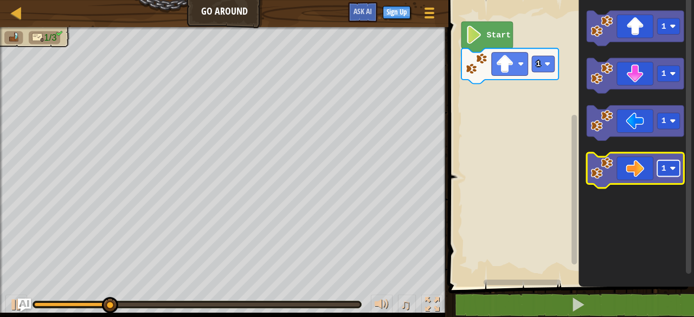
click at [662, 169] on text "1" at bounding box center [663, 168] width 5 height 9
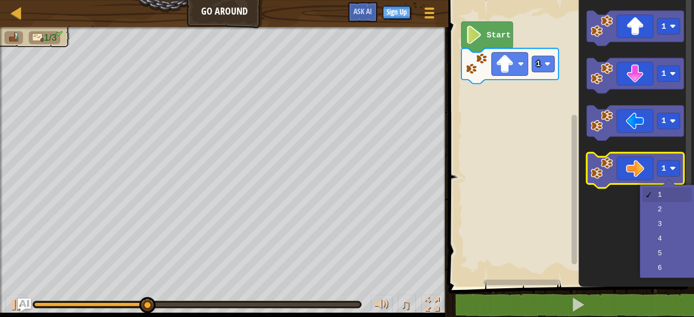
click at [645, 167] on icon "Blockly Workspace" at bounding box center [635, 170] width 97 height 35
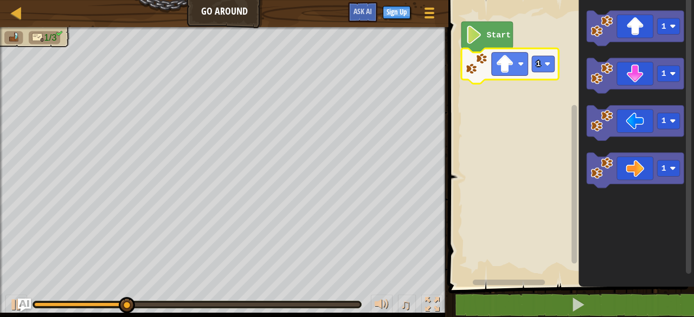
click at [539, 78] on icon "Blockly Workspace" at bounding box center [509, 65] width 97 height 35
click at [534, 67] on rect "Blockly Workspace" at bounding box center [543, 64] width 23 height 16
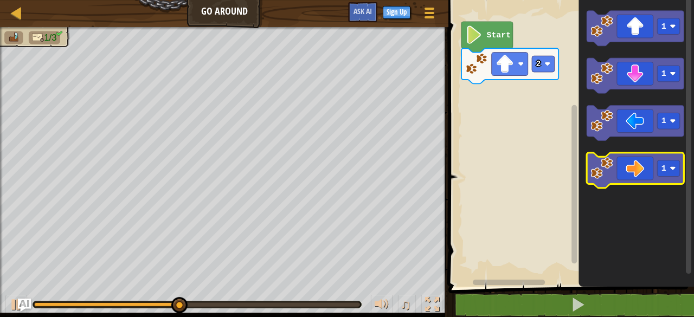
click at [648, 183] on icon "Blockly Workspace" at bounding box center [635, 170] width 97 height 35
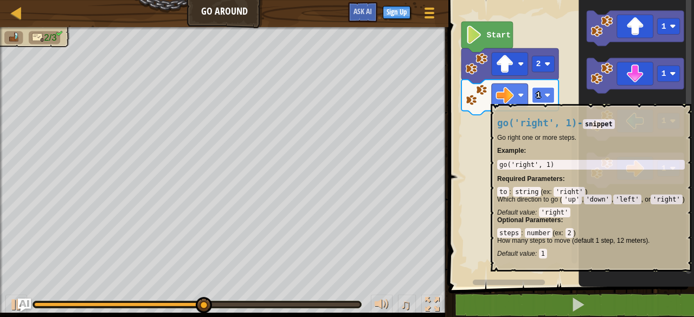
click at [545, 94] on image "Blockly Workspace" at bounding box center [548, 95] width 6 height 6
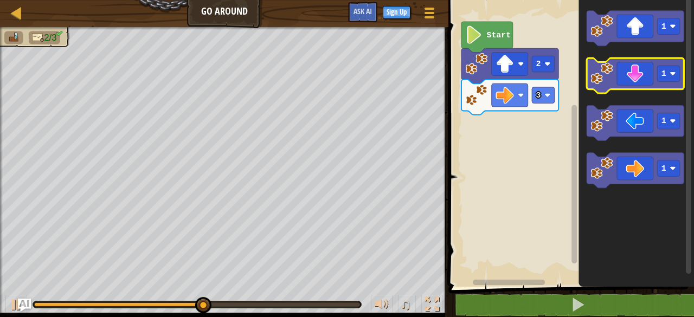
click at [652, 79] on icon "Blockly Workspace" at bounding box center [635, 75] width 97 height 35
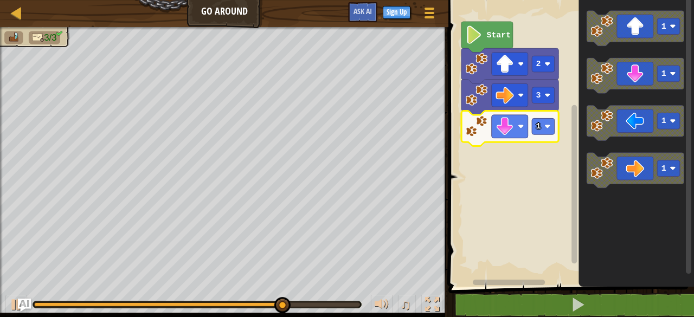
click at [544, 136] on icon "Blockly Workspace" at bounding box center [509, 128] width 97 height 35
click at [544, 122] on rect "Blockly Workspace" at bounding box center [543, 126] width 23 height 16
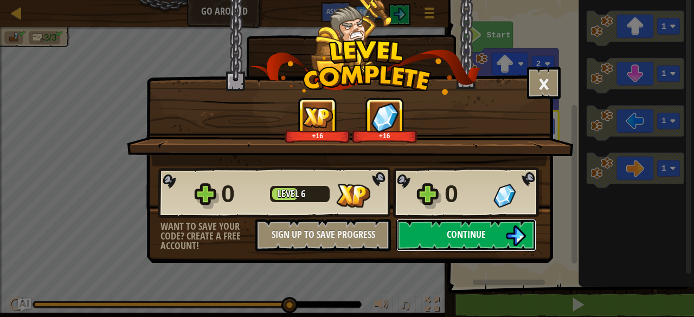
click at [462, 222] on button "Continue" at bounding box center [466, 235] width 140 height 33
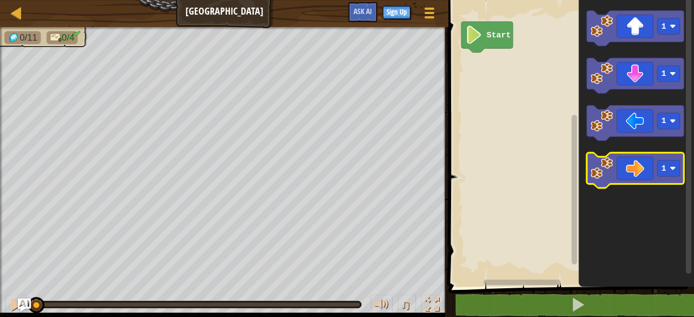
click at [615, 173] on g "1" at bounding box center [635, 170] width 97 height 35
click at [614, 171] on icon "Blockly Workspace" at bounding box center [635, 170] width 97 height 35
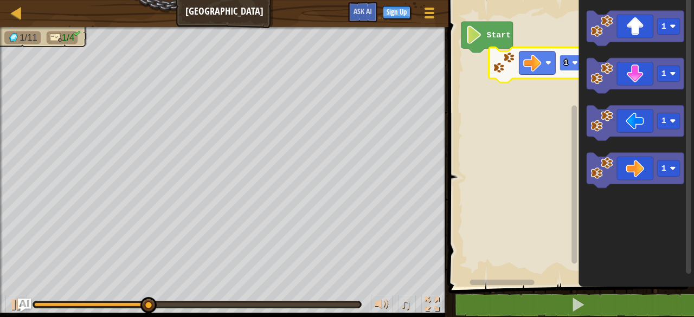
click at [565, 60] on text "1" at bounding box center [566, 63] width 5 height 9
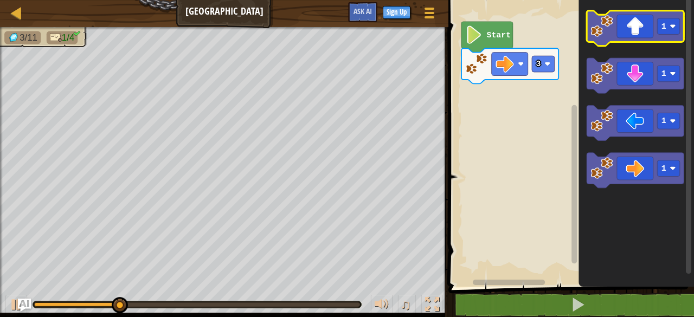
click at [619, 12] on icon "Blockly Workspace" at bounding box center [635, 28] width 97 height 35
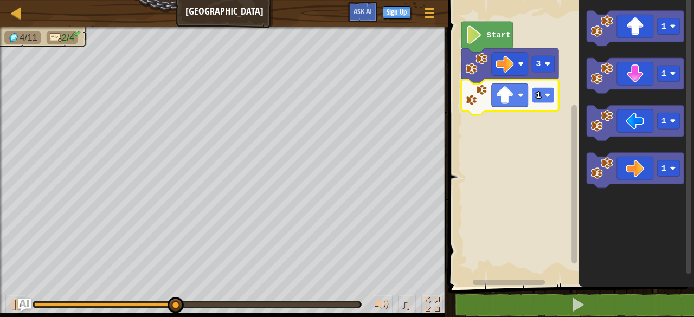
click at [538, 94] on text "1" at bounding box center [538, 95] width 5 height 9
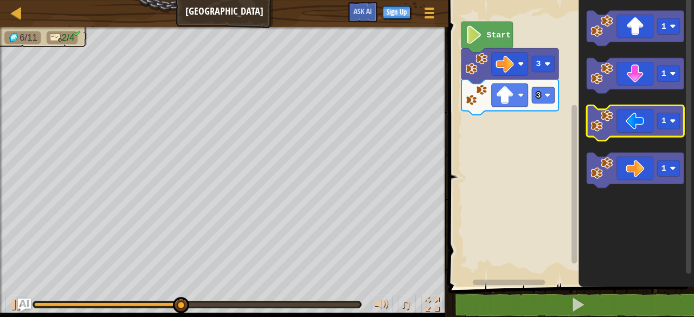
click at [625, 117] on icon "Blockly Workspace" at bounding box center [635, 122] width 97 height 35
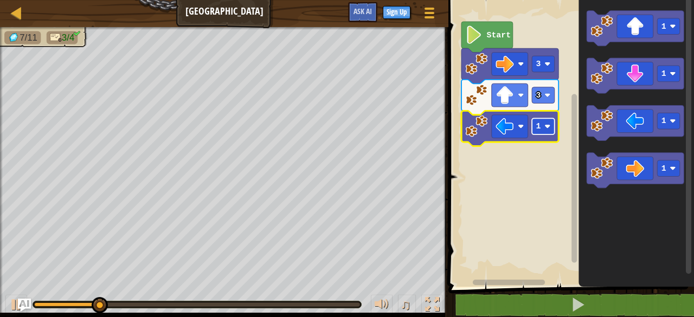
click at [544, 121] on rect "Blockly Workspace" at bounding box center [543, 126] width 23 height 16
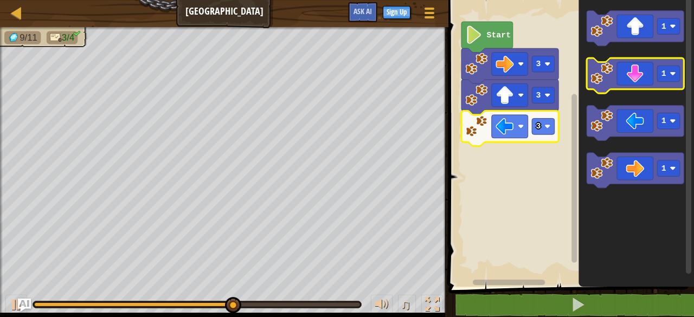
click at [619, 68] on icon "Blockly Workspace" at bounding box center [635, 75] width 97 height 35
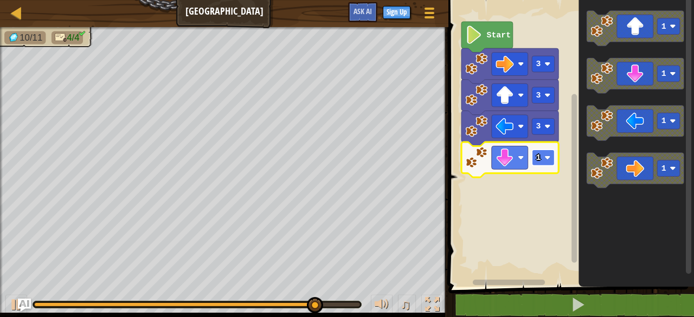
click at [537, 161] on text "1" at bounding box center [538, 157] width 5 height 9
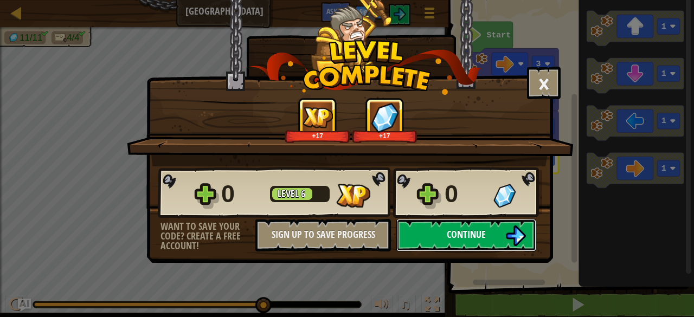
click at [503, 227] on button "Continue" at bounding box center [466, 235] width 140 height 33
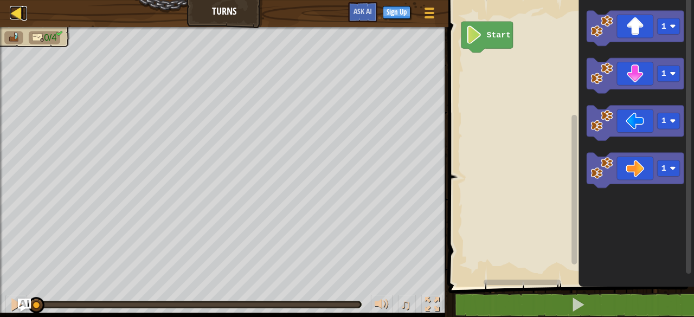
click at [21, 15] on div at bounding box center [17, 13] width 14 height 14
